Goal: Task Accomplishment & Management: Complete application form

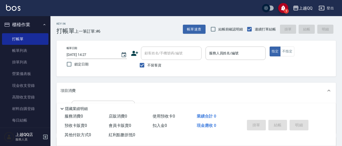
click at [148, 64] on span "不留客資" at bounding box center [154, 65] width 14 height 5
click at [147, 64] on input "不留客資" at bounding box center [142, 65] width 11 height 11
checkbox input "false"
click at [151, 58] on input "顧客姓名/手機號碼/編號" at bounding box center [167, 53] width 48 height 9
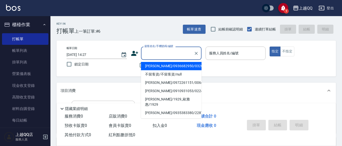
scroll to position [25, 0]
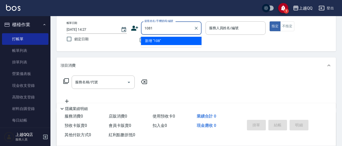
type input "1081"
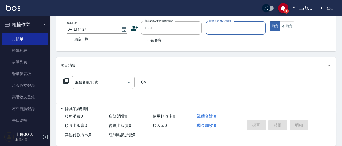
click at [270, 21] on button "指定" at bounding box center [275, 26] width 11 height 10
type button "true"
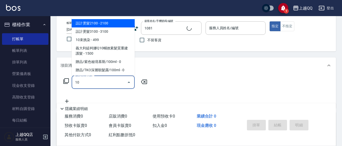
type input "101"
type input "[PERSON_NAME]/0988603336/1081"
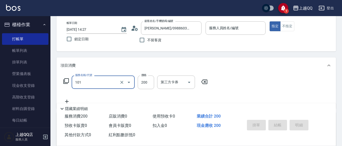
type input "101"
type input "欣樺-6"
type input "洗髮(101)"
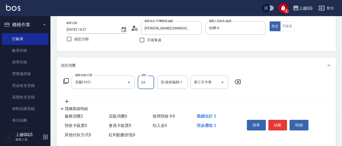
type input "230"
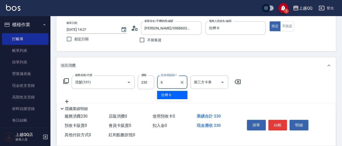
type input "欣樺-6"
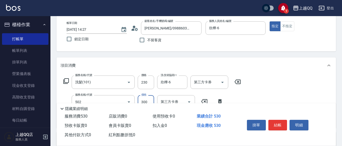
type input "自備護髮(502)"
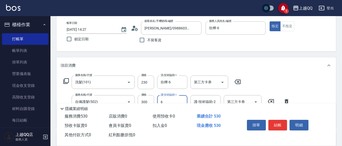
type input "欣樺-6"
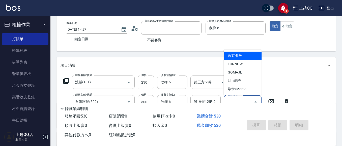
type input "[DATE] 16:24"
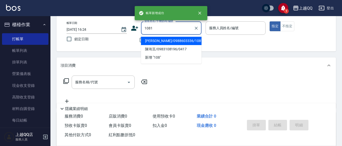
click at [270, 21] on button "指定" at bounding box center [275, 26] width 11 height 10
type input "[PERSON_NAME]/0988603336/1081"
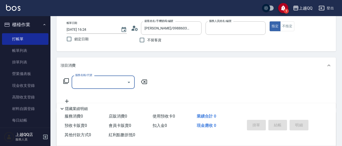
type input "欣樺-6"
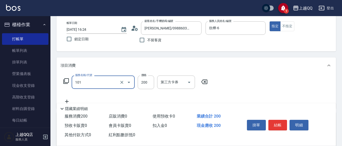
type input "洗髮(101)"
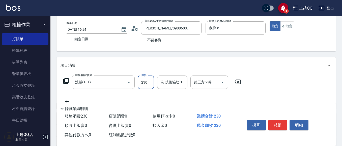
type input "230"
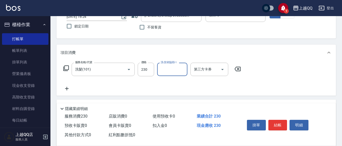
scroll to position [50, 0]
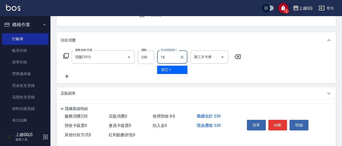
type input "[PERSON_NAME]-16"
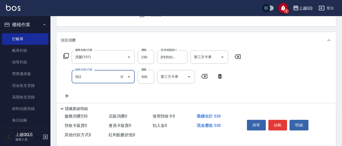
type input "自備護髮(502)"
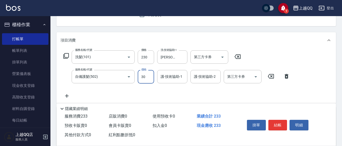
type input "300"
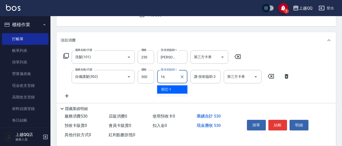
type input "[PERSON_NAME]-16"
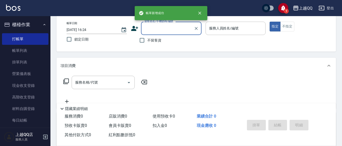
scroll to position [24, 0]
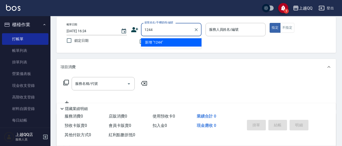
click at [270, 23] on button "指定" at bounding box center [275, 28] width 11 height 10
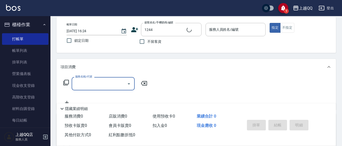
type input "[PERSON_NAME]/0926906715/1244"
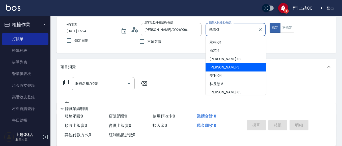
drag, startPoint x: 231, startPoint y: 29, endPoint x: 204, endPoint y: 15, distance: 30.0
click at [196, 30] on div "帳單日期 [DATE] 16:24 鎖定日期 顧客姓名/手機號碼/編號 [PERSON_NAME]/0926906715/1244 顧客姓名/手機號碼/編號 …" at bounding box center [196, 35] width 267 height 24
type input "欣樺-6"
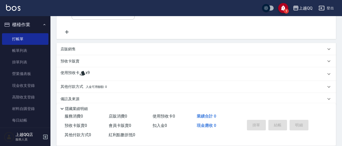
scroll to position [99, 0]
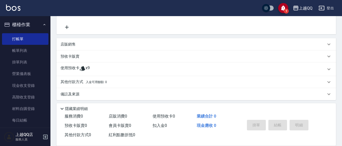
click at [88, 71] on span "x9" at bounding box center [88, 70] width 4 height 8
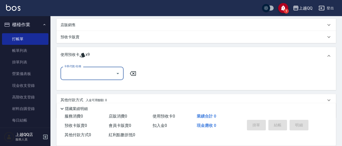
scroll to position [125, 0]
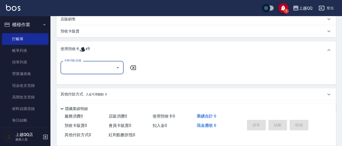
click at [103, 76] on div "卡券代號/名稱 卡券代號/名稱" at bounding box center [196, 70] width 271 height 19
click at [107, 71] on input "卡券代號/名稱" at bounding box center [88, 67] width 51 height 9
drag, startPoint x: 109, startPoint y: 81, endPoint x: 145, endPoint y: 74, distance: 35.9
click at [110, 80] on div "洗髮券販賣/10次 剩餘9張" at bounding box center [92, 80] width 63 height 8
type input "洗髮券販賣/10次"
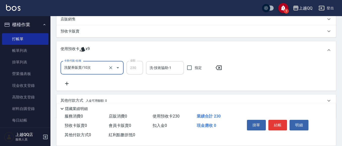
click at [152, 70] on input "洗-技術協助-1" at bounding box center [164, 68] width 33 height 9
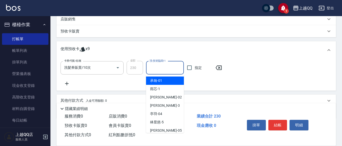
type input "1"
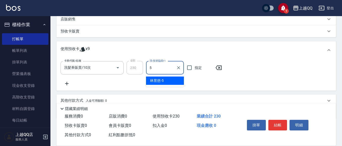
type input "[PERSON_NAME]5"
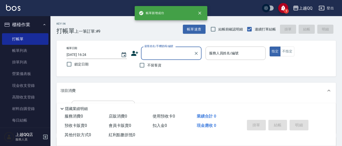
scroll to position [25, 0]
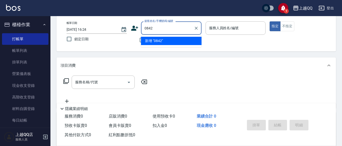
type input "0842"
click at [270, 21] on button "指定" at bounding box center [275, 26] width 11 height 10
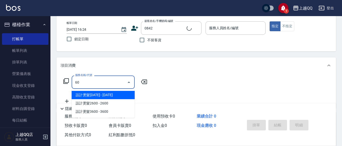
type input "601"
type input "[PERSON_NAME]/0988535063/0842"
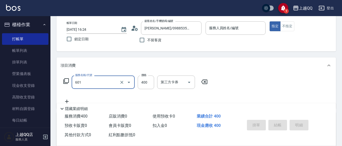
type input "601"
type input "欣樺-6"
type input "髮原素活養健康洗(601)"
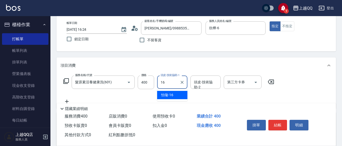
type input "1"
type input "[PERSON_NAME]-26"
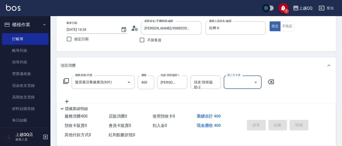
type input "[DATE] 16:25"
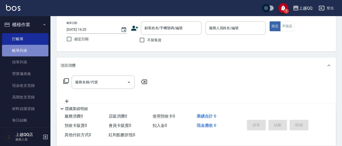
click at [30, 56] on link "帳單列表" at bounding box center [25, 51] width 46 height 12
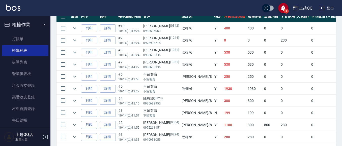
scroll to position [166, 0]
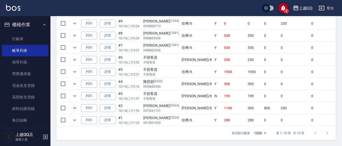
click at [75, 105] on icon "expand row" at bounding box center [75, 108] width 6 height 6
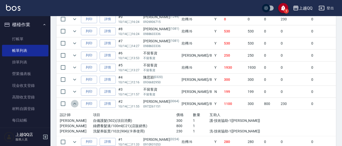
click at [73, 101] on icon "expand row" at bounding box center [75, 104] width 6 height 6
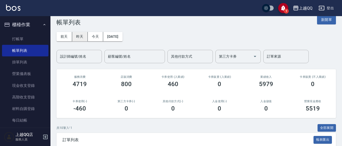
scroll to position [0, 0]
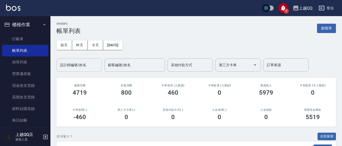
click at [75, 62] on div "設計師編號/姓名 設計師編號/姓名" at bounding box center [78, 65] width 45 height 13
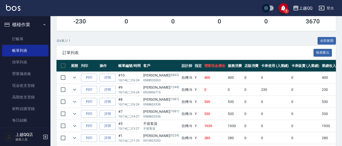
scroll to position [118, 0]
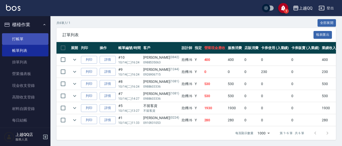
type input "欣樺-6"
click at [22, 40] on link "打帳單" at bounding box center [25, 39] width 46 height 12
